Goal: Task Accomplishment & Management: Complete application form

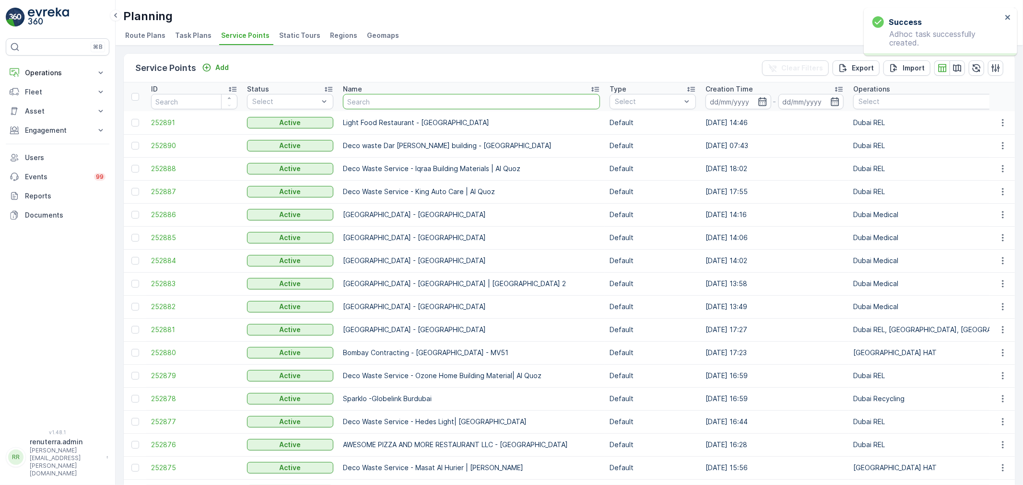
click at [382, 106] on input "text" at bounding box center [471, 101] width 257 height 15
type input "nmc"
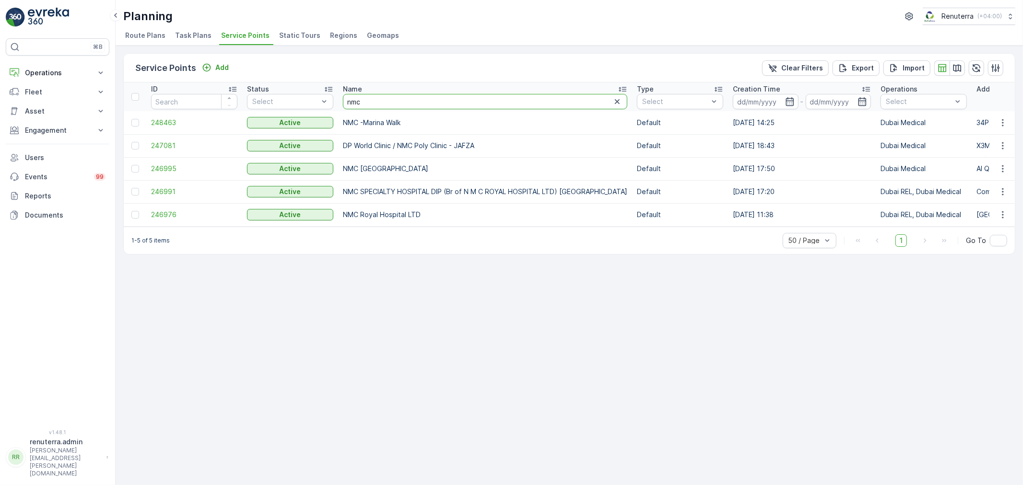
click at [366, 103] on input "nmc" at bounding box center [485, 101] width 284 height 15
type input "new s"
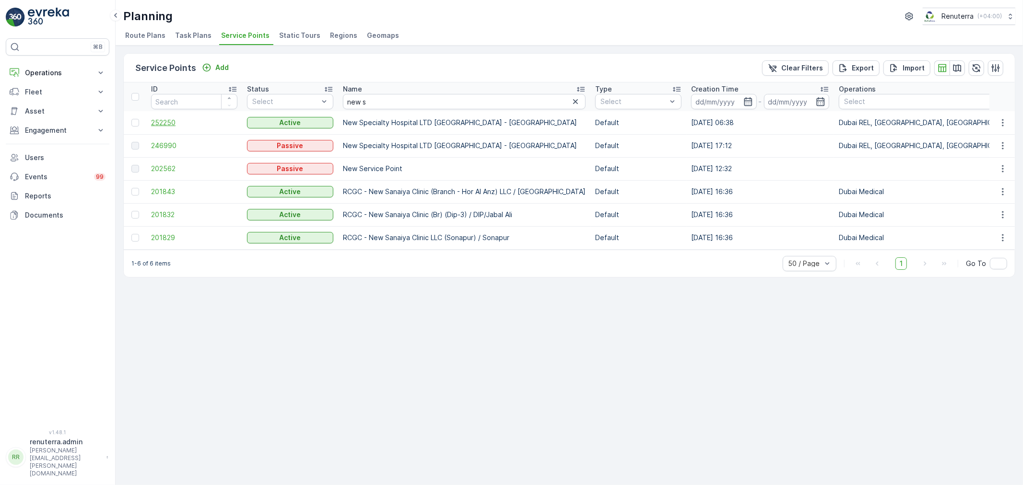
click at [175, 122] on span "252250" at bounding box center [194, 123] width 86 height 10
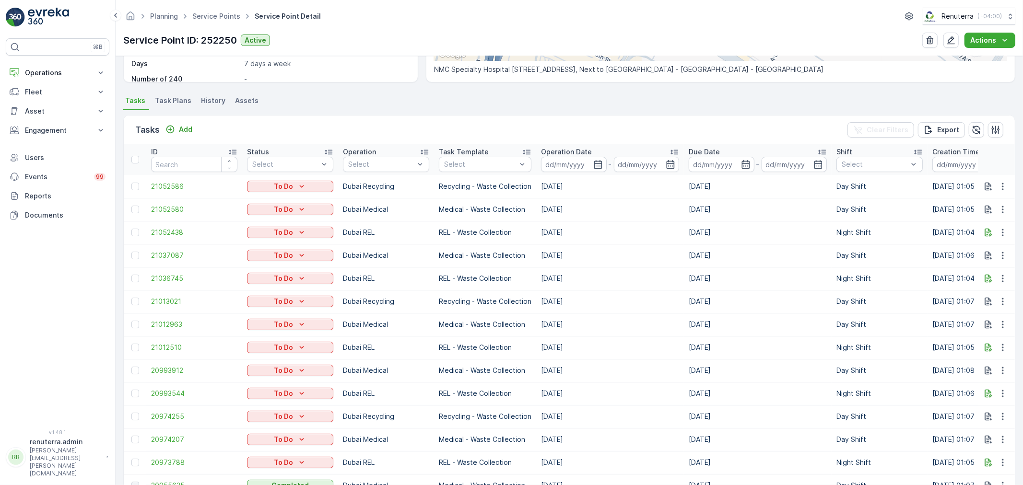
scroll to position [213, 0]
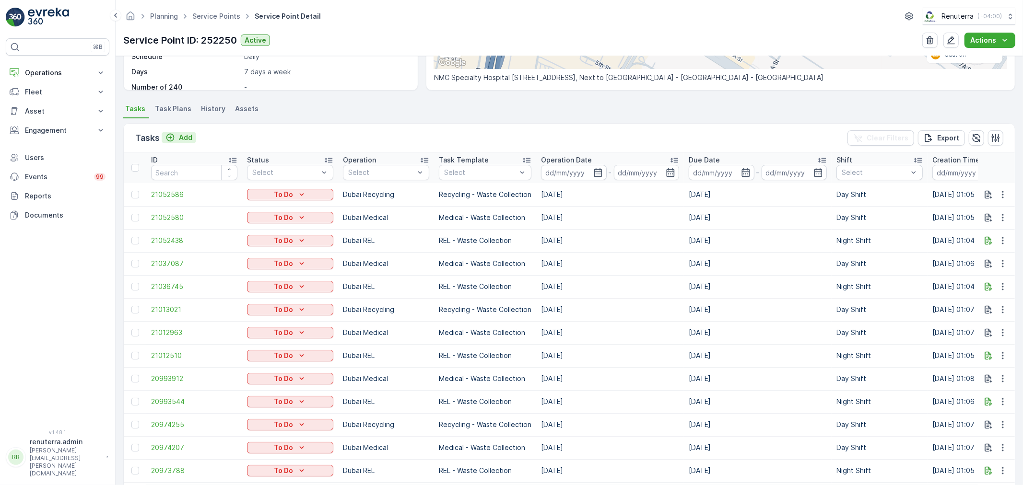
click at [189, 136] on p "Add" at bounding box center [185, 138] width 13 height 10
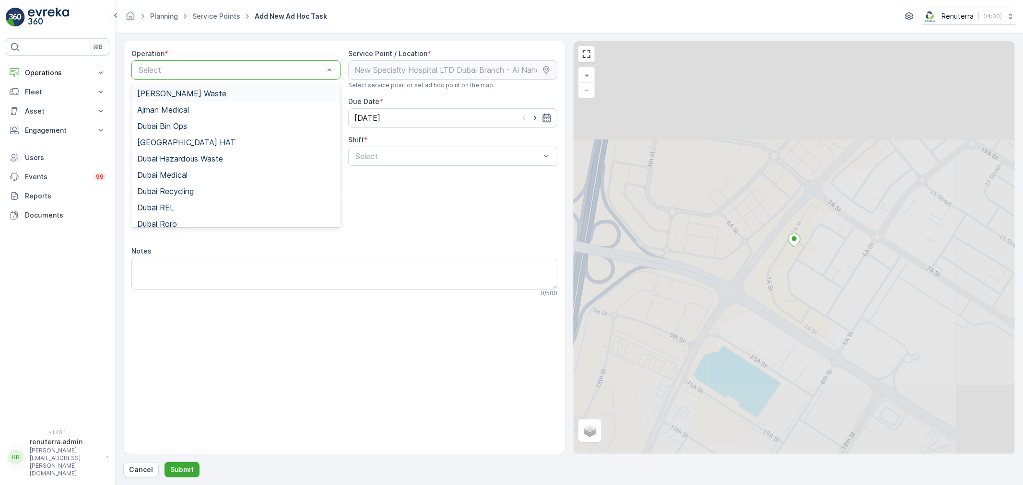
click at [223, 68] on div at bounding box center [231, 70] width 187 height 9
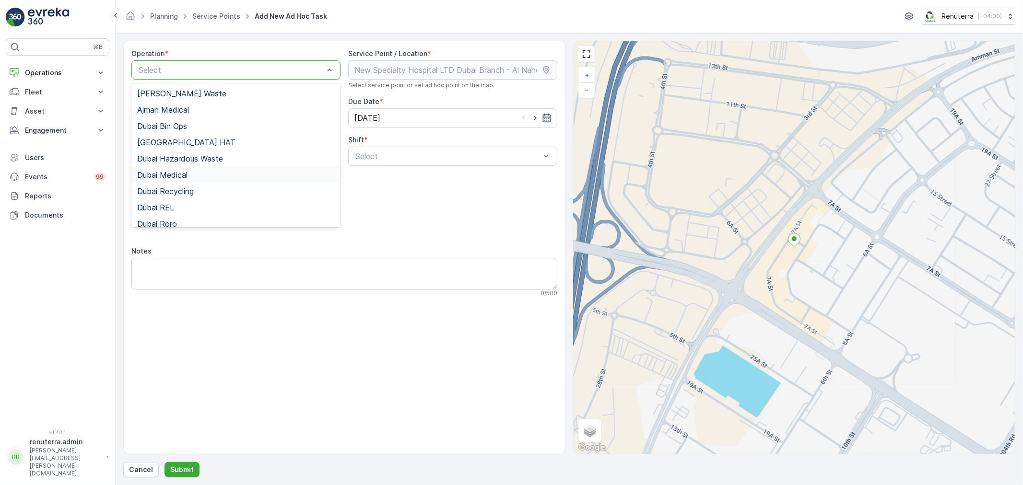
click at [204, 179] on div "Dubai Medical" at bounding box center [236, 175] width 198 height 9
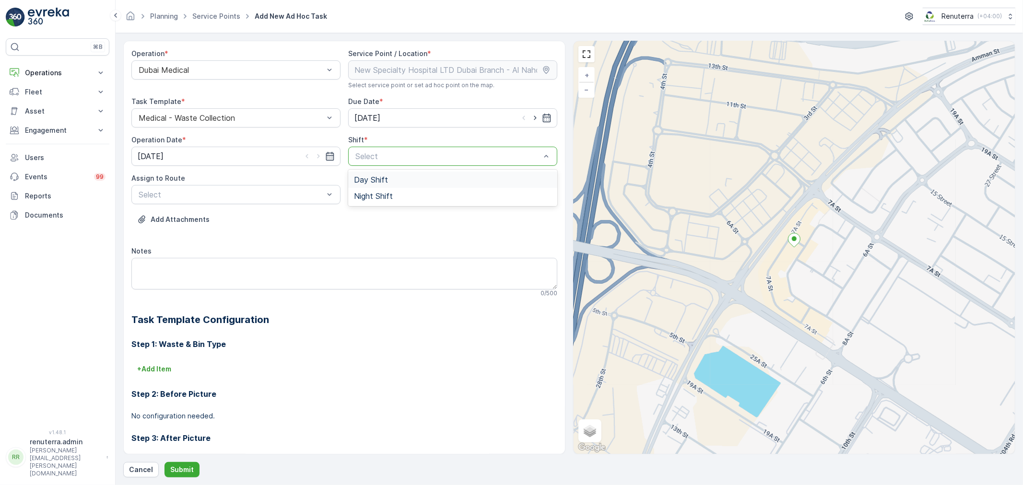
click at [390, 179] on div "Day Shift" at bounding box center [453, 180] width 198 height 9
click at [260, 196] on div at bounding box center [231, 194] width 187 height 9
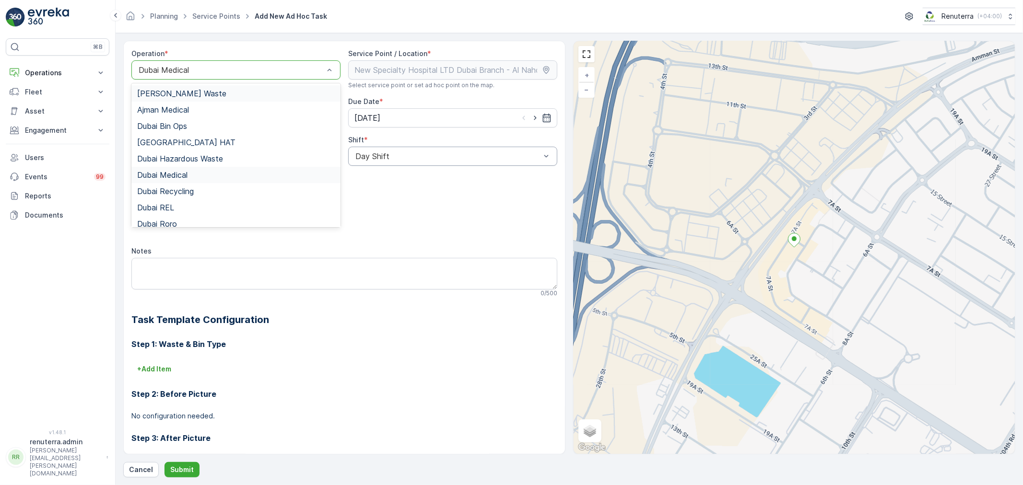
click at [221, 71] on div at bounding box center [231, 70] width 187 height 9
click at [189, 189] on span "Dubai Recycling" at bounding box center [165, 191] width 57 height 9
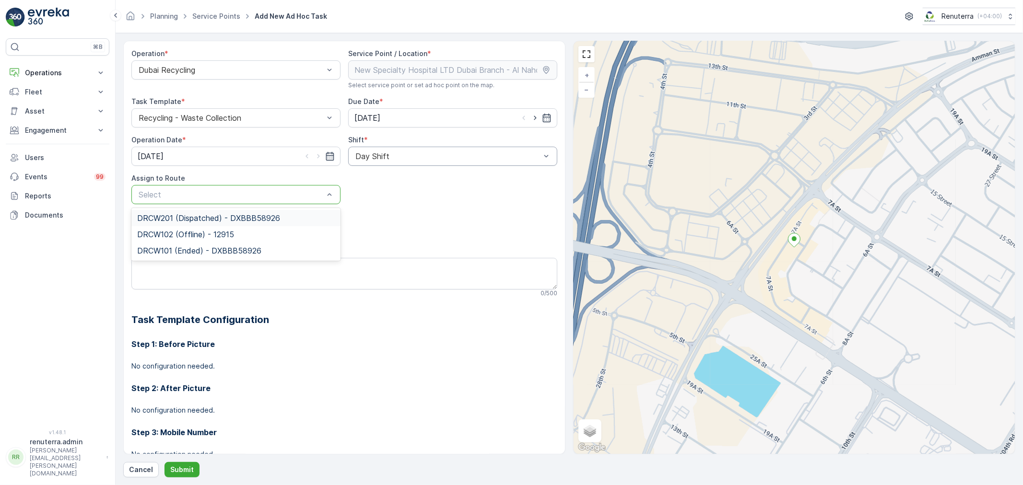
click at [204, 217] on span "DRCW201 (Dispatched) - DXBBB58926" at bounding box center [208, 218] width 143 height 9
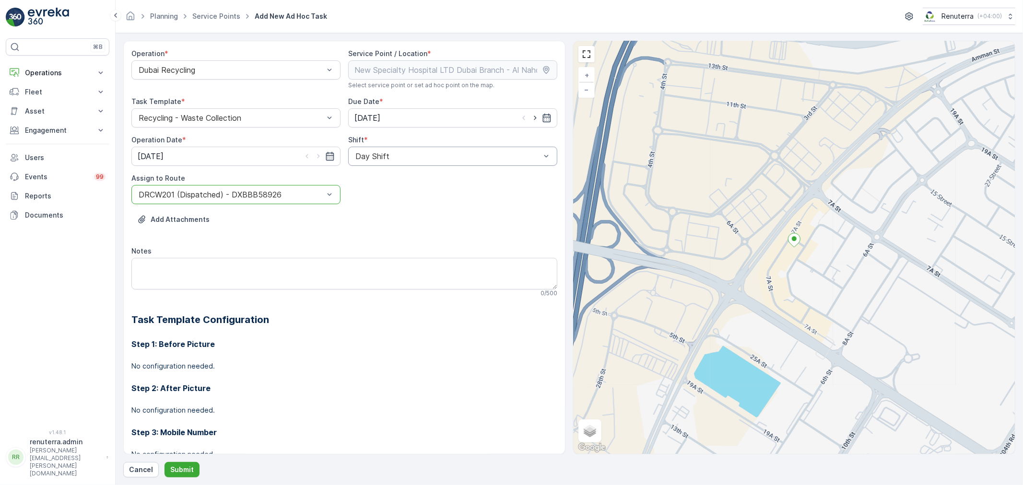
click at [386, 164] on div "Day Shift" at bounding box center [452, 156] width 209 height 19
click at [382, 197] on span "Night Shift" at bounding box center [373, 196] width 39 height 9
click at [178, 469] on p "Submit" at bounding box center [182, 470] width 24 height 10
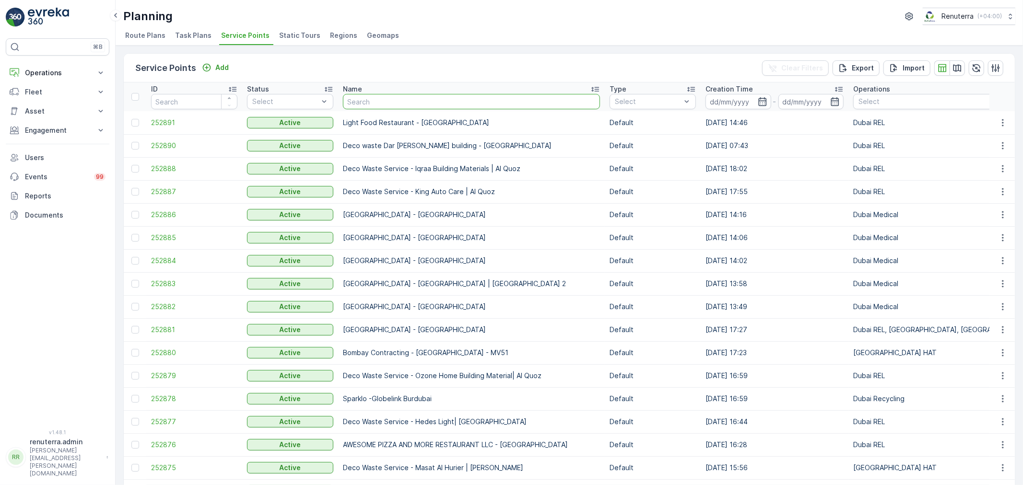
click at [373, 103] on input "text" at bounding box center [471, 101] width 257 height 15
type input "l"
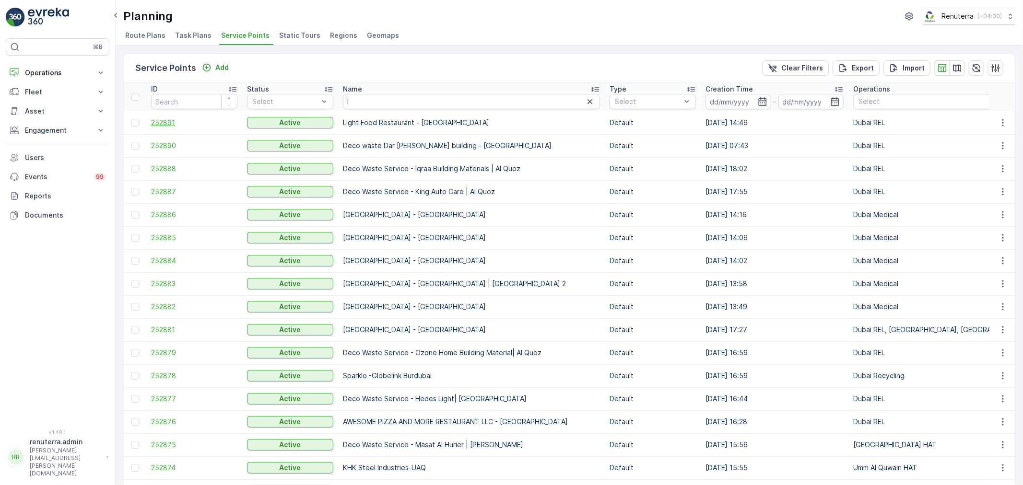
click at [169, 123] on span "252891" at bounding box center [194, 123] width 86 height 10
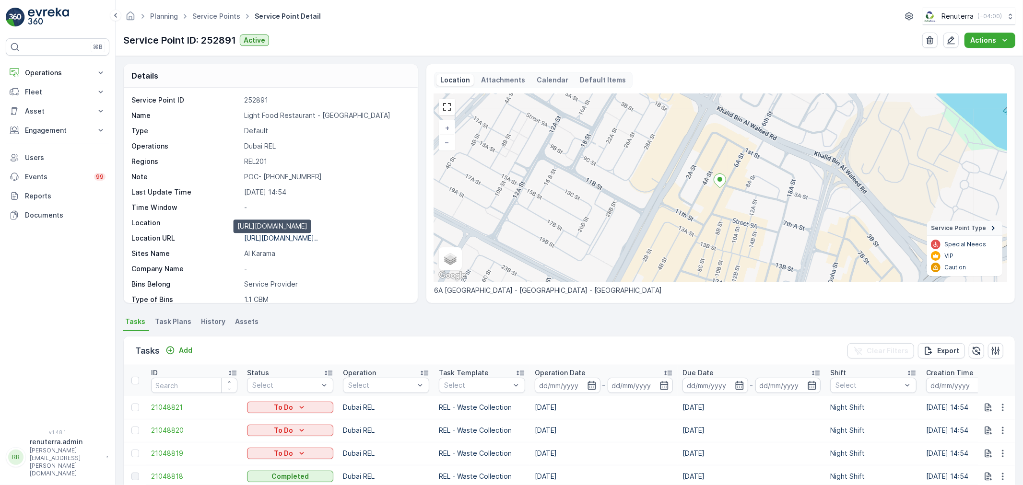
click at [288, 240] on p "[URL][DOMAIN_NAME].." at bounding box center [281, 238] width 74 height 8
click at [289, 237] on p "[URL][DOMAIN_NAME].." at bounding box center [281, 238] width 74 height 8
